Goal: Task Accomplishment & Management: Use online tool/utility

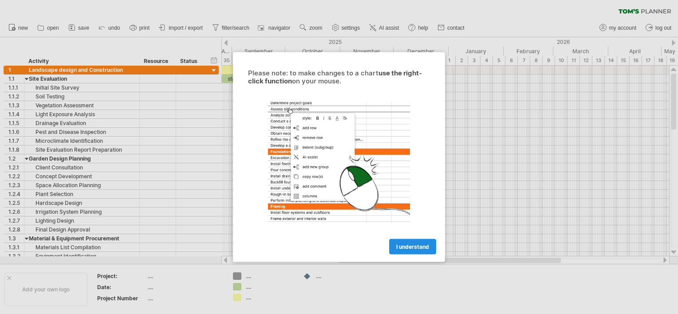
click at [397, 249] on span "I understand" at bounding box center [413, 247] width 33 height 7
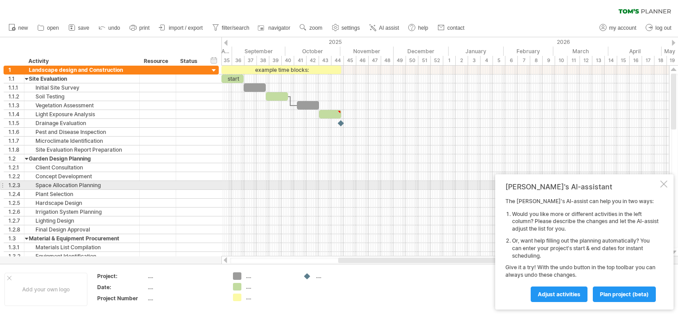
click at [667, 185] on div at bounding box center [664, 184] width 7 height 7
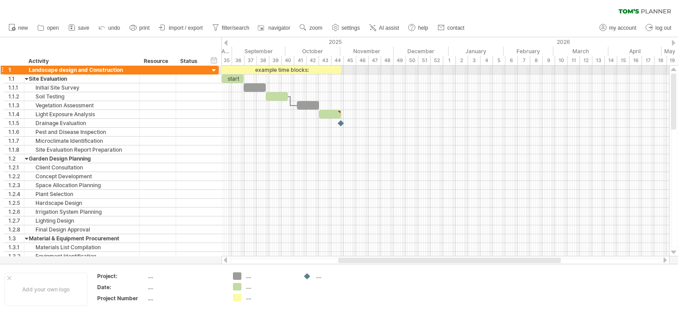
click at [216, 72] on div at bounding box center [214, 71] width 8 height 8
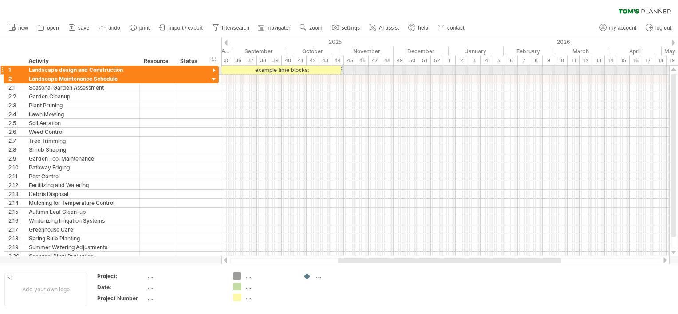
click at [216, 72] on div at bounding box center [214, 71] width 8 height 8
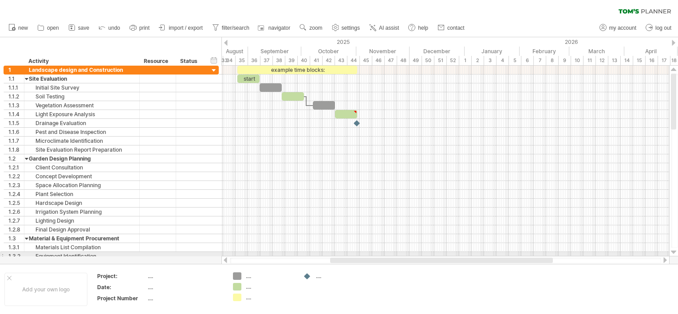
drag, startPoint x: 404, startPoint y: 259, endPoint x: 396, endPoint y: 254, distance: 9.1
click at [396, 254] on div "Trying to reach [DOMAIN_NAME] Connected again... 0% clear filter new 1" at bounding box center [339, 157] width 678 height 314
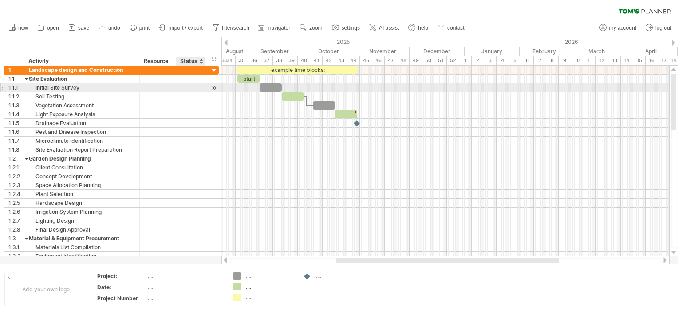
click at [214, 89] on div at bounding box center [214, 87] width 8 height 9
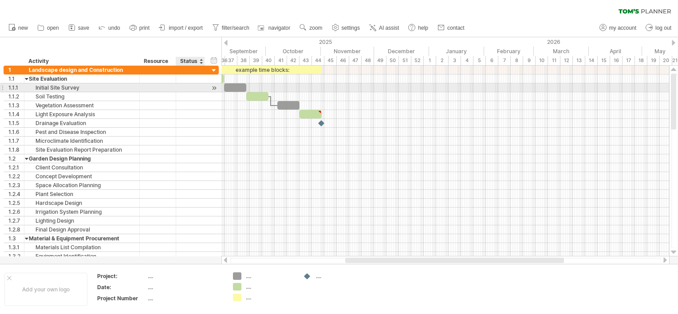
click at [214, 89] on div at bounding box center [214, 87] width 8 height 9
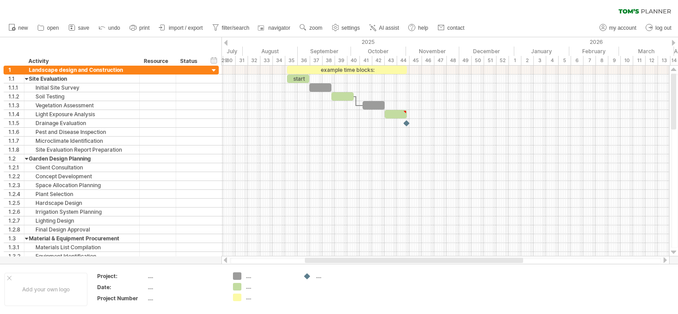
drag, startPoint x: 383, startPoint y: 259, endPoint x: 343, endPoint y: 258, distance: 40.4
click at [343, 258] on div at bounding box center [414, 260] width 218 height 5
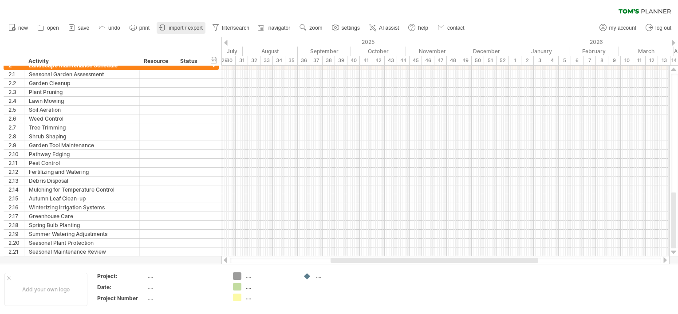
click at [189, 31] on link "import / export" at bounding box center [181, 28] width 49 height 12
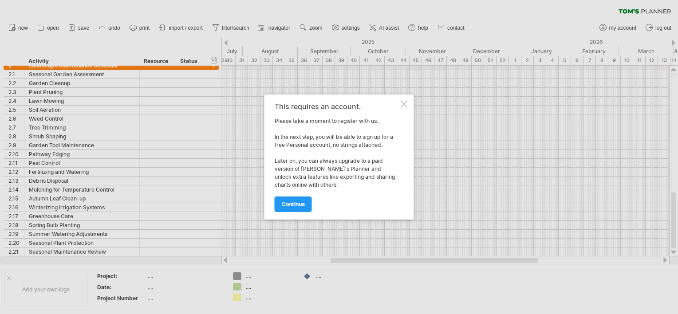
click at [401, 102] on div at bounding box center [404, 104] width 7 height 7
